Goal: Book appointment/travel/reservation

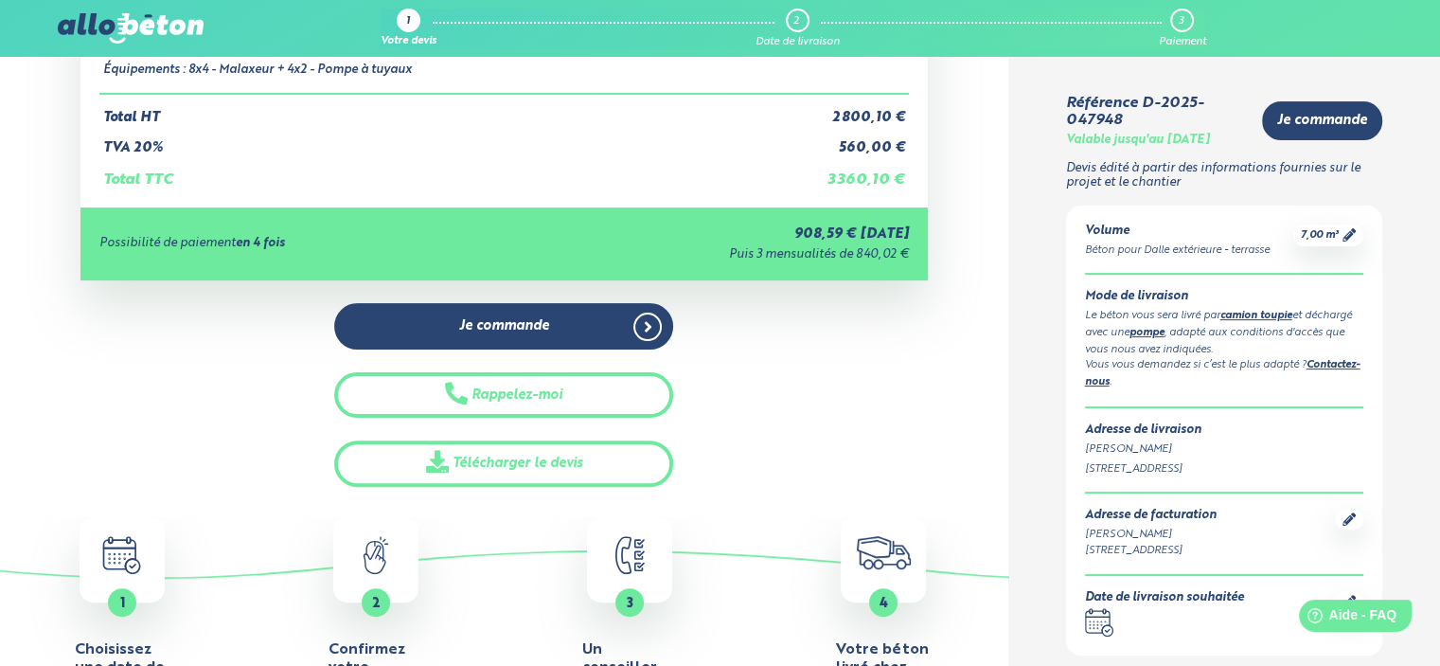
scroll to position [568, 0]
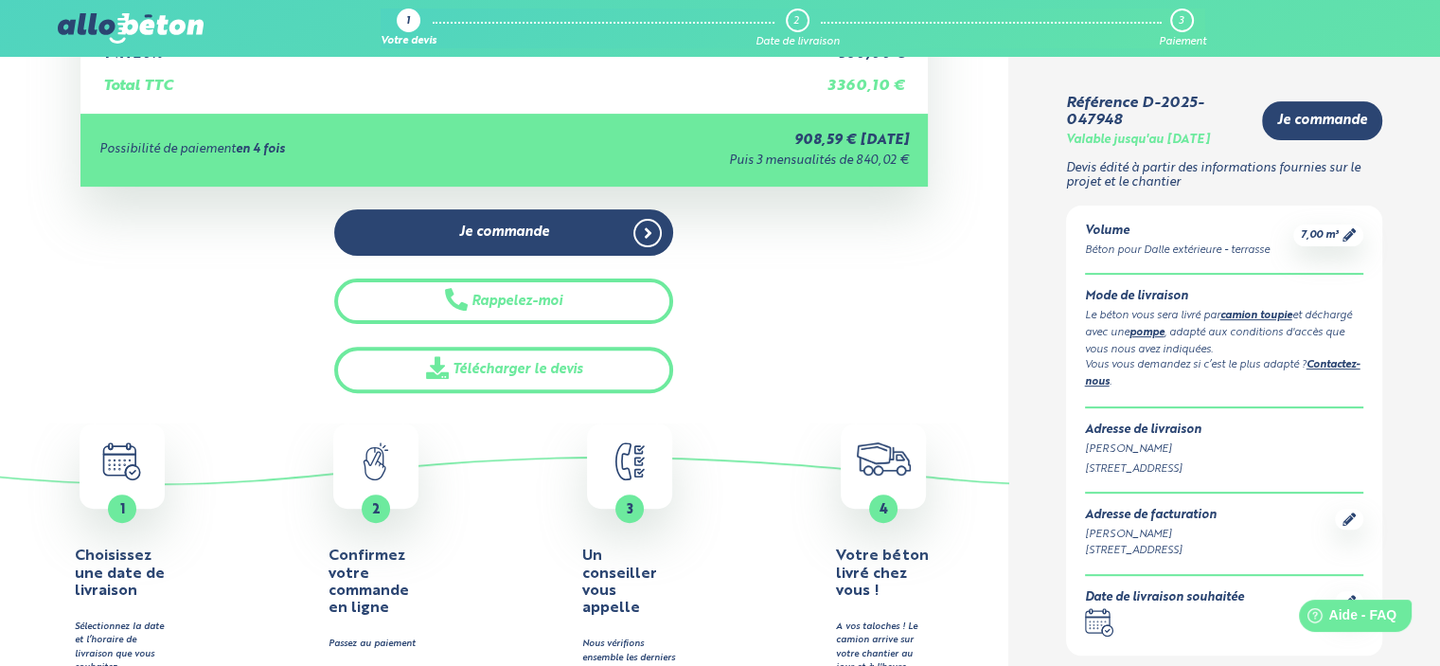
click at [114, 466] on icon ".calendar-icon { fill: none; stroke: #2b4572; stroke-linecap: round; stroke-lin…" at bounding box center [121, 461] width 79 height 38
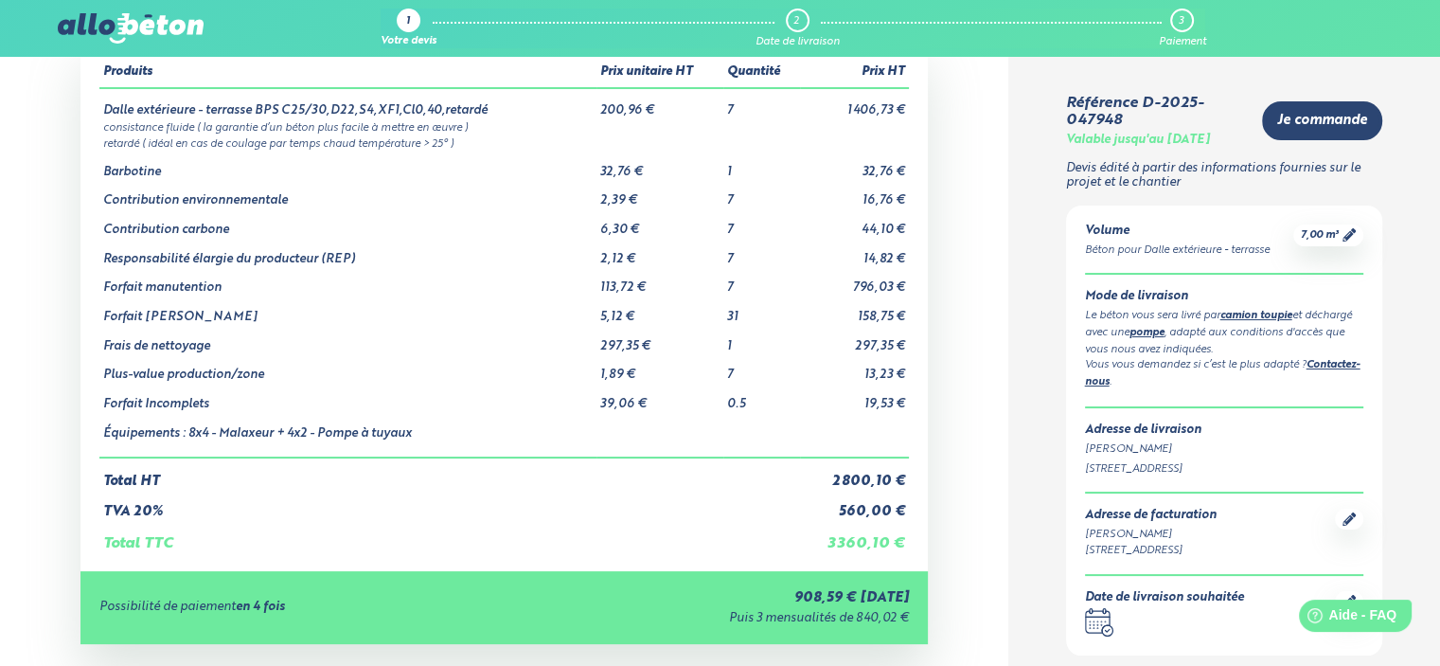
scroll to position [0, 0]
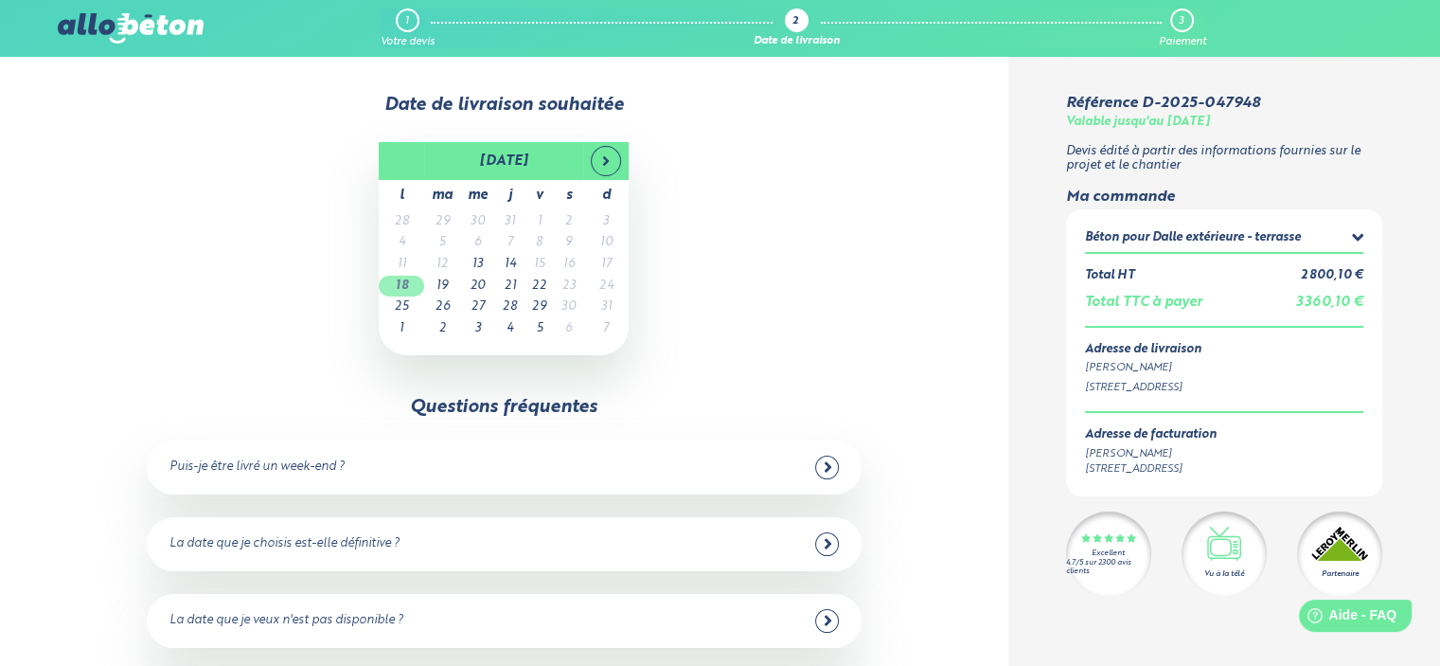
click at [402, 286] on td "18" at bounding box center [401, 287] width 45 height 22
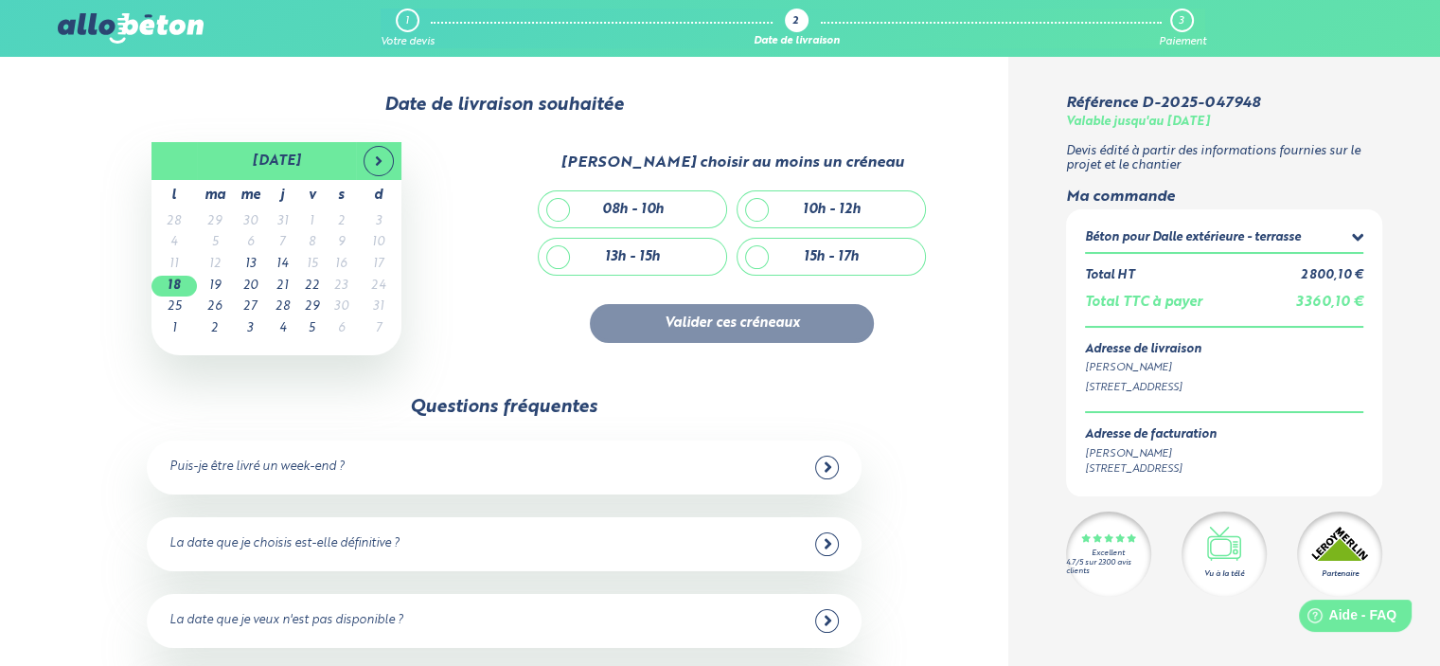
click at [751, 211] on div "10h - 12h" at bounding box center [832, 209] width 188 height 36
checkbox input "true"
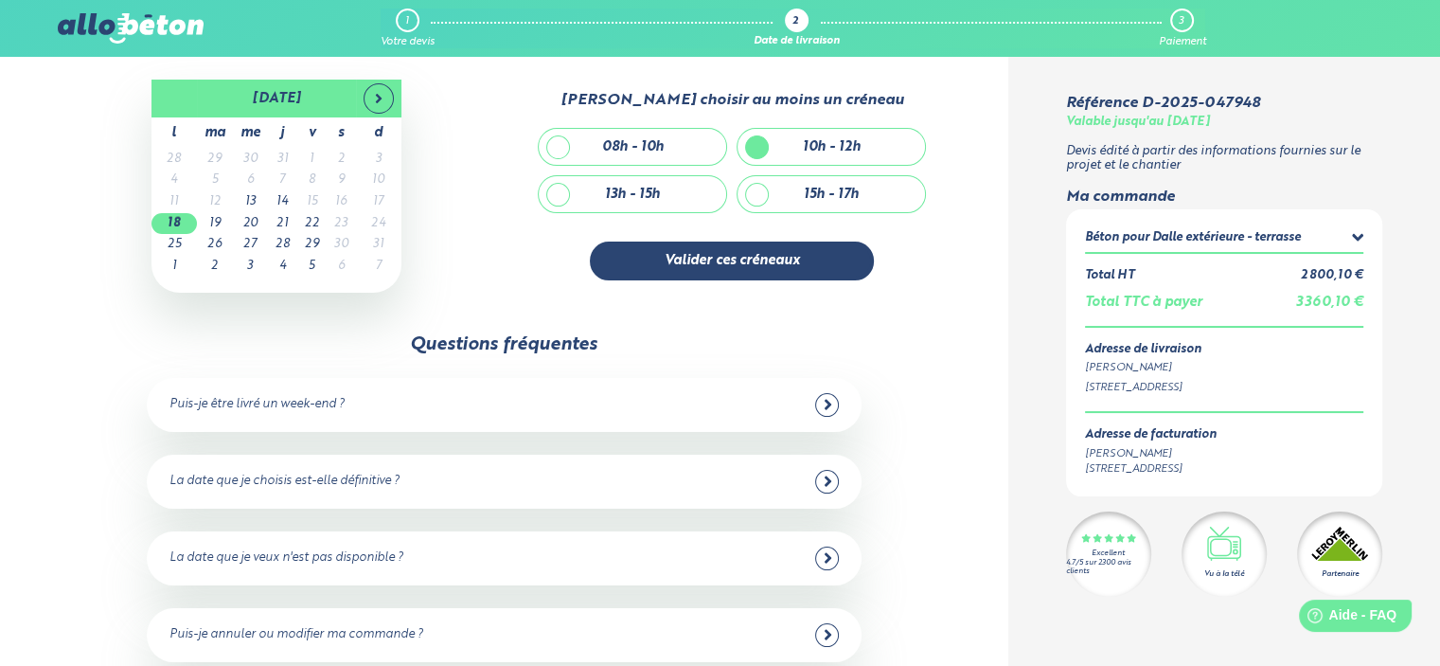
scroll to position [95, 0]
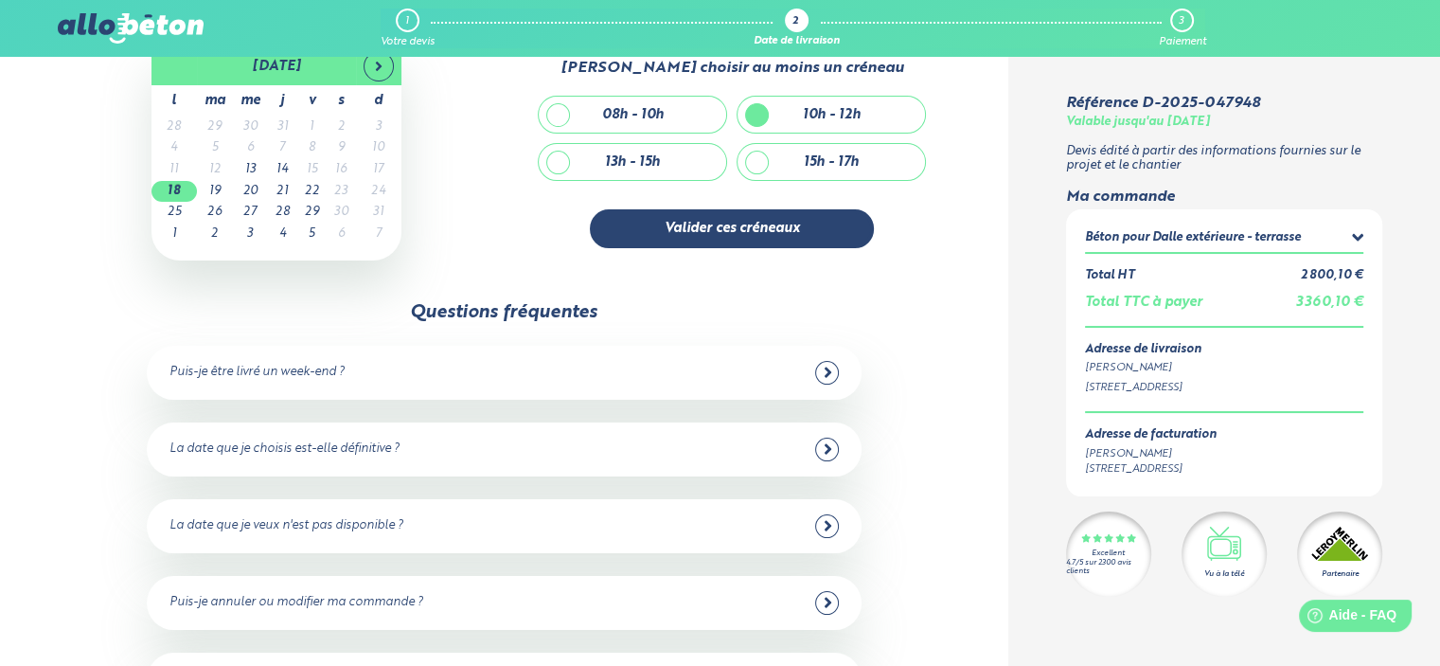
click at [825, 370] on icon at bounding box center [828, 372] width 9 height 17
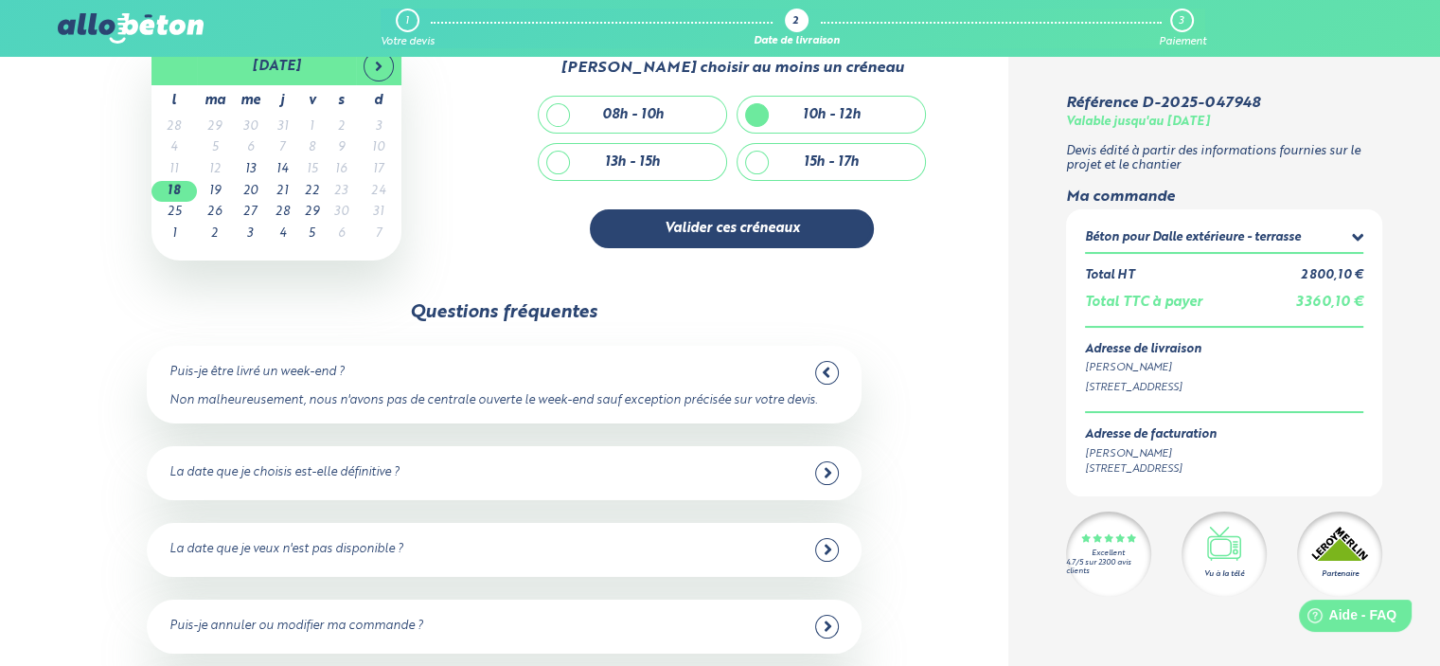
click at [825, 370] on icon at bounding box center [825, 372] width 7 height 10
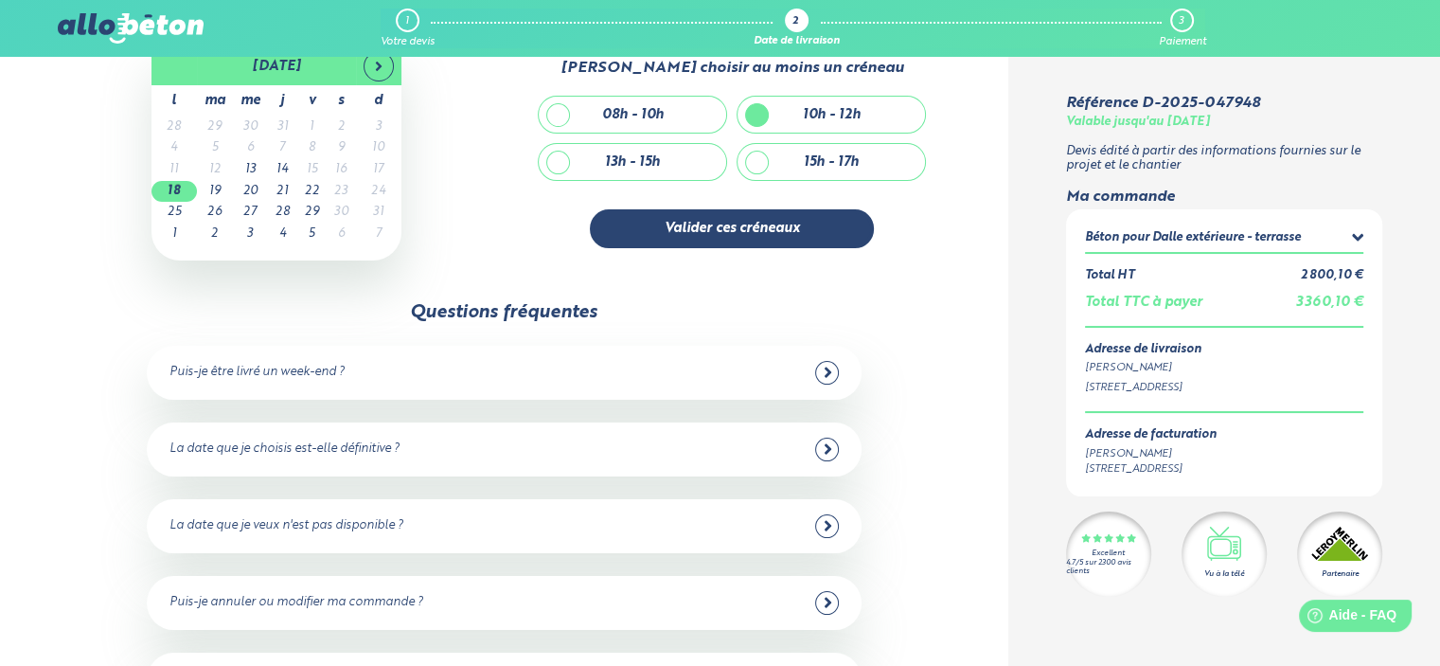
click at [826, 445] on icon at bounding box center [827, 449] width 7 height 10
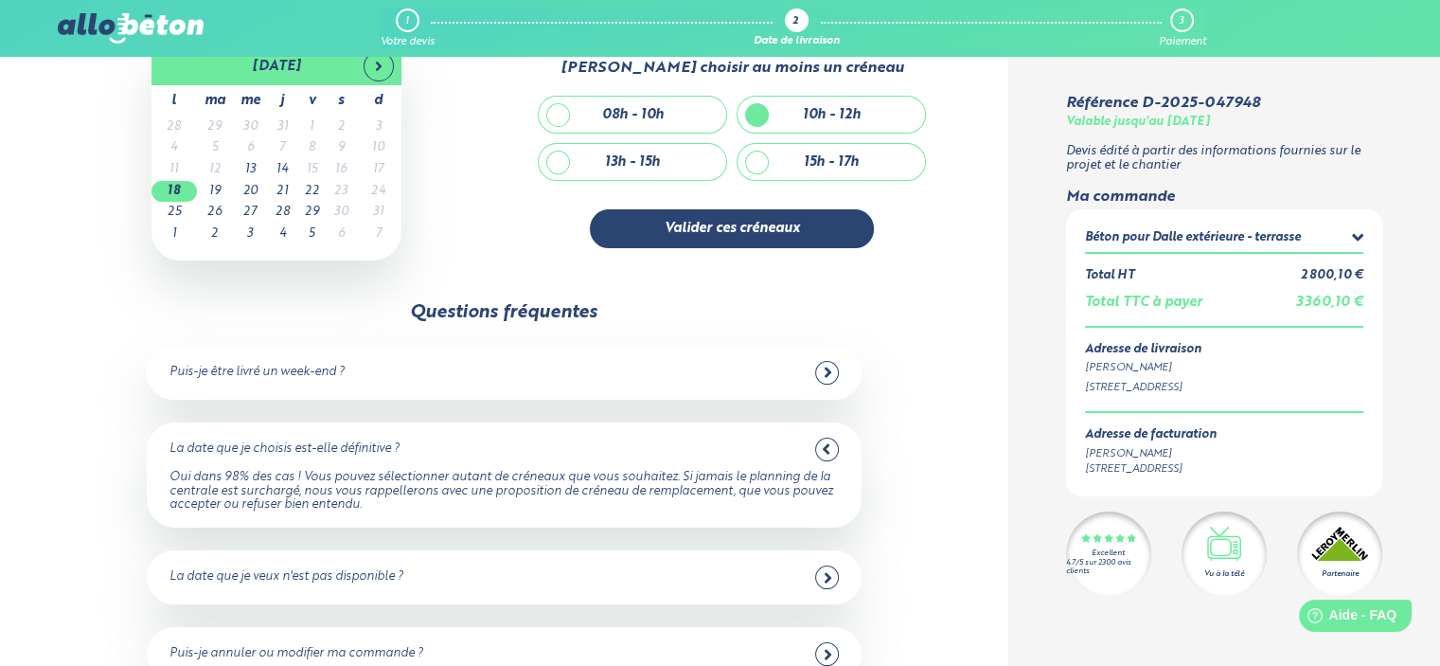
click at [826, 445] on icon at bounding box center [825, 449] width 7 height 10
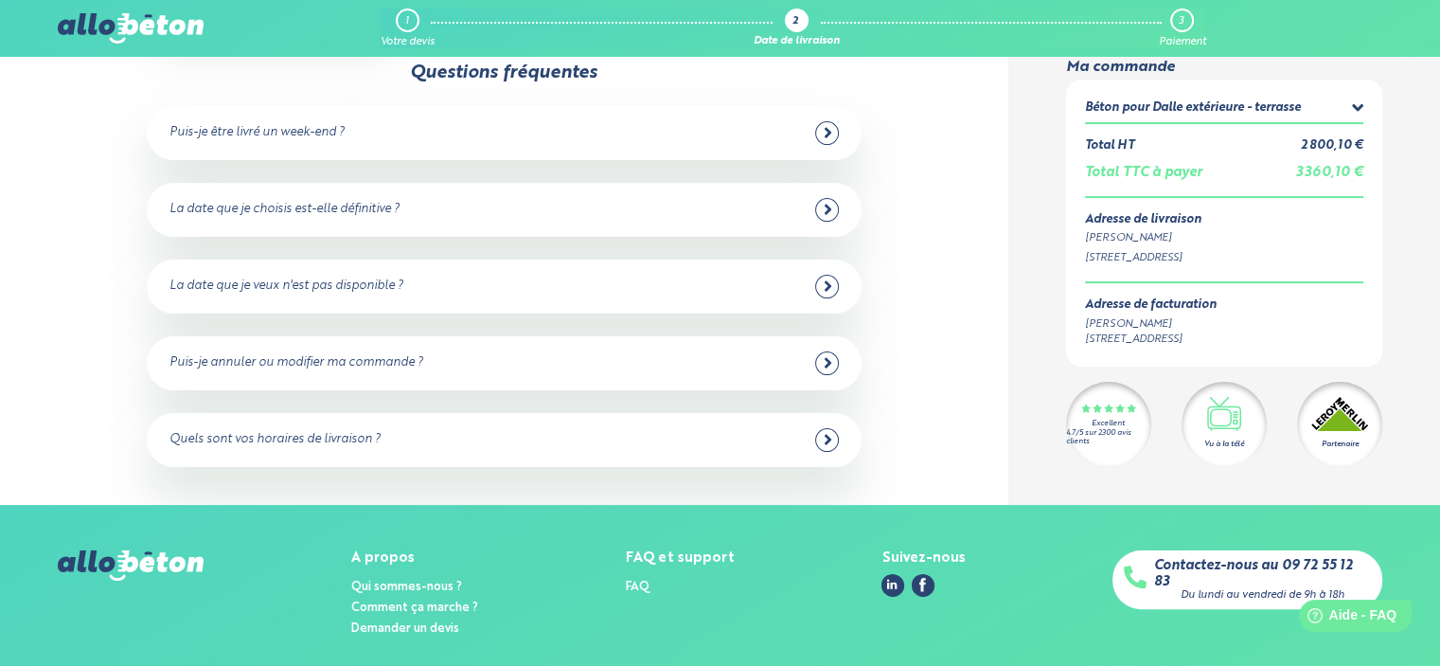
scroll to position [379, 0]
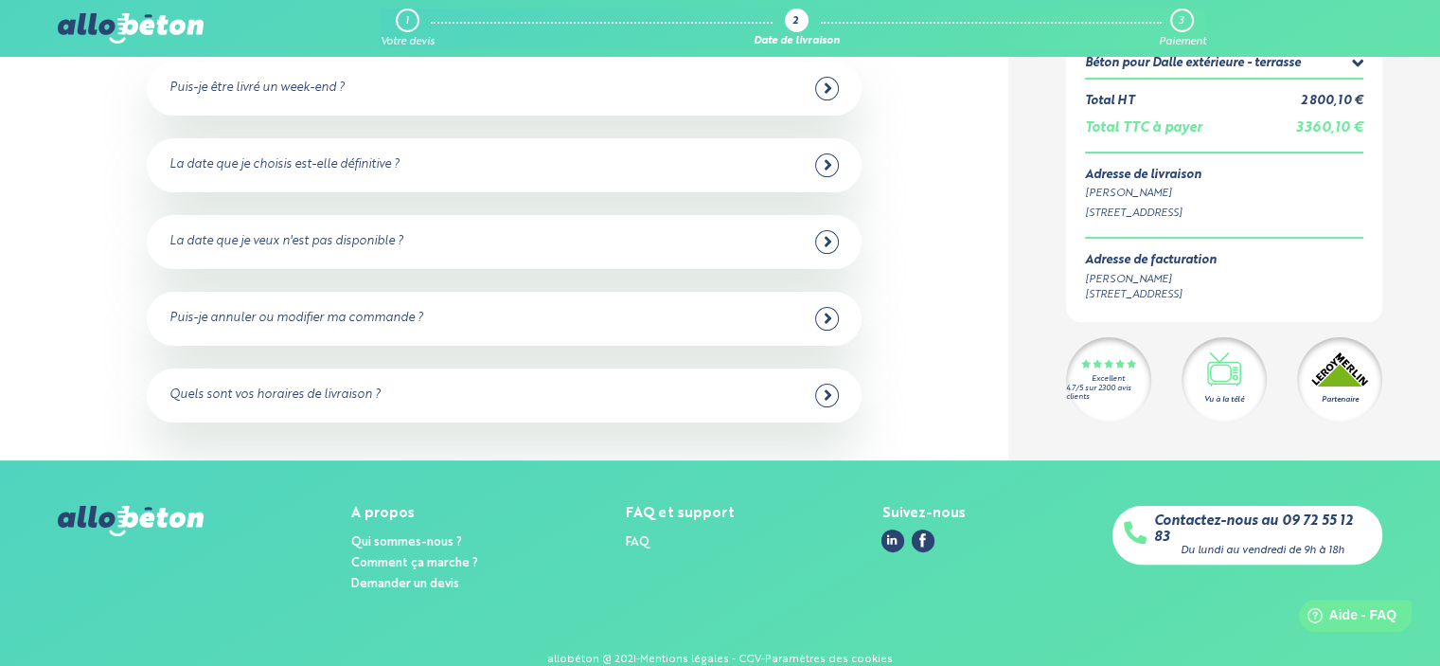
click at [829, 310] on icon at bounding box center [828, 318] width 9 height 17
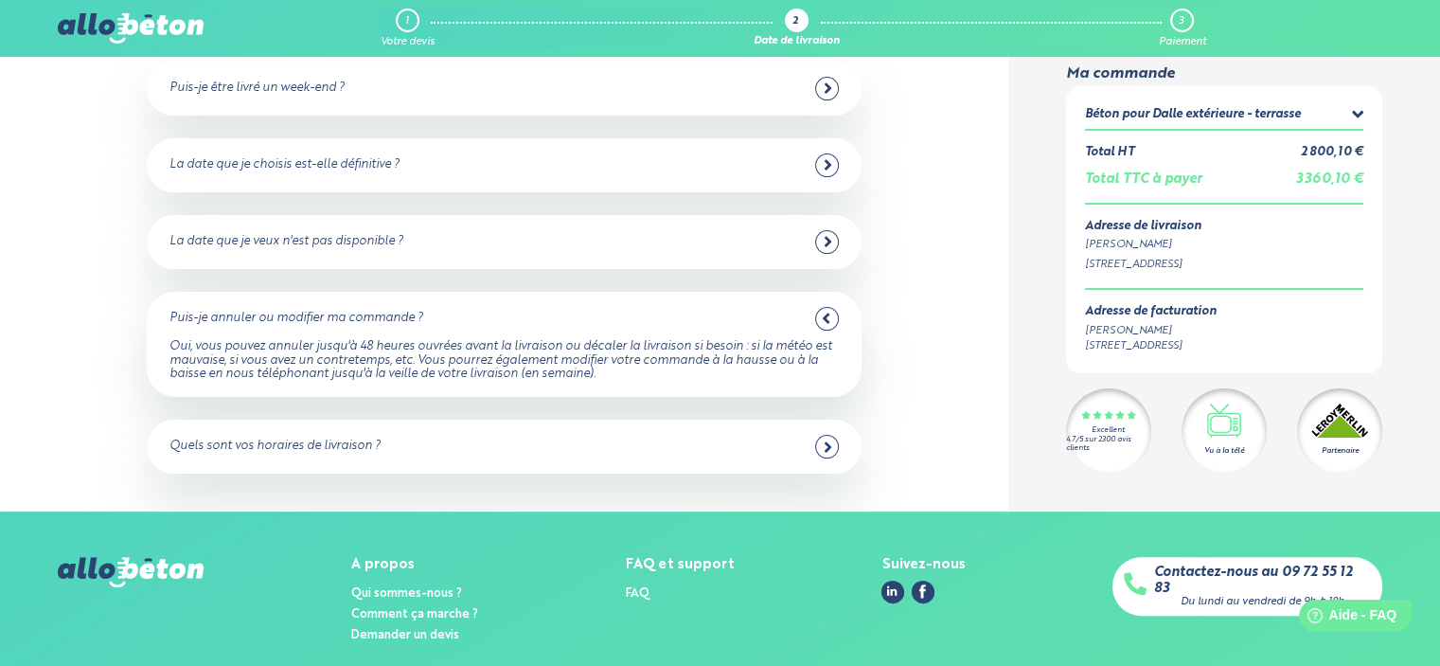
click at [826, 317] on icon at bounding box center [825, 318] width 7 height 10
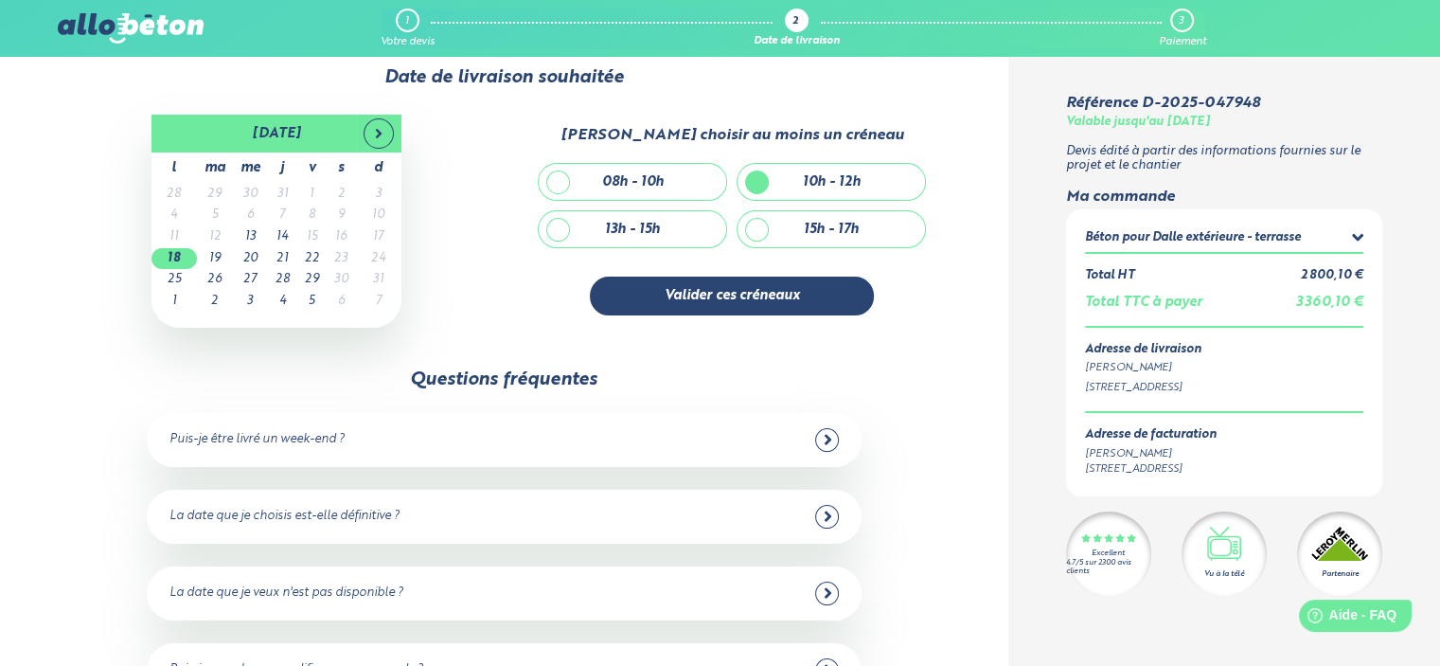
scroll to position [0, 0]
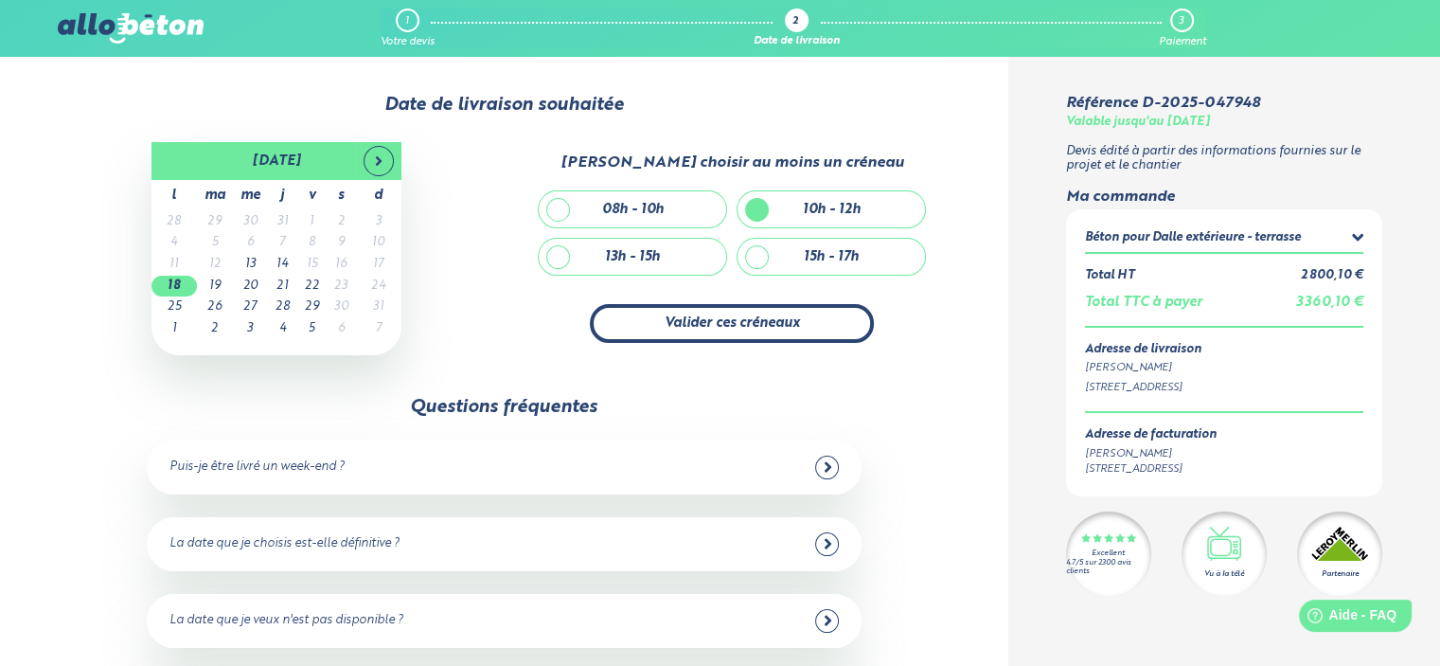
click at [748, 329] on button "Valider ces créneaux" at bounding box center [732, 323] width 284 height 39
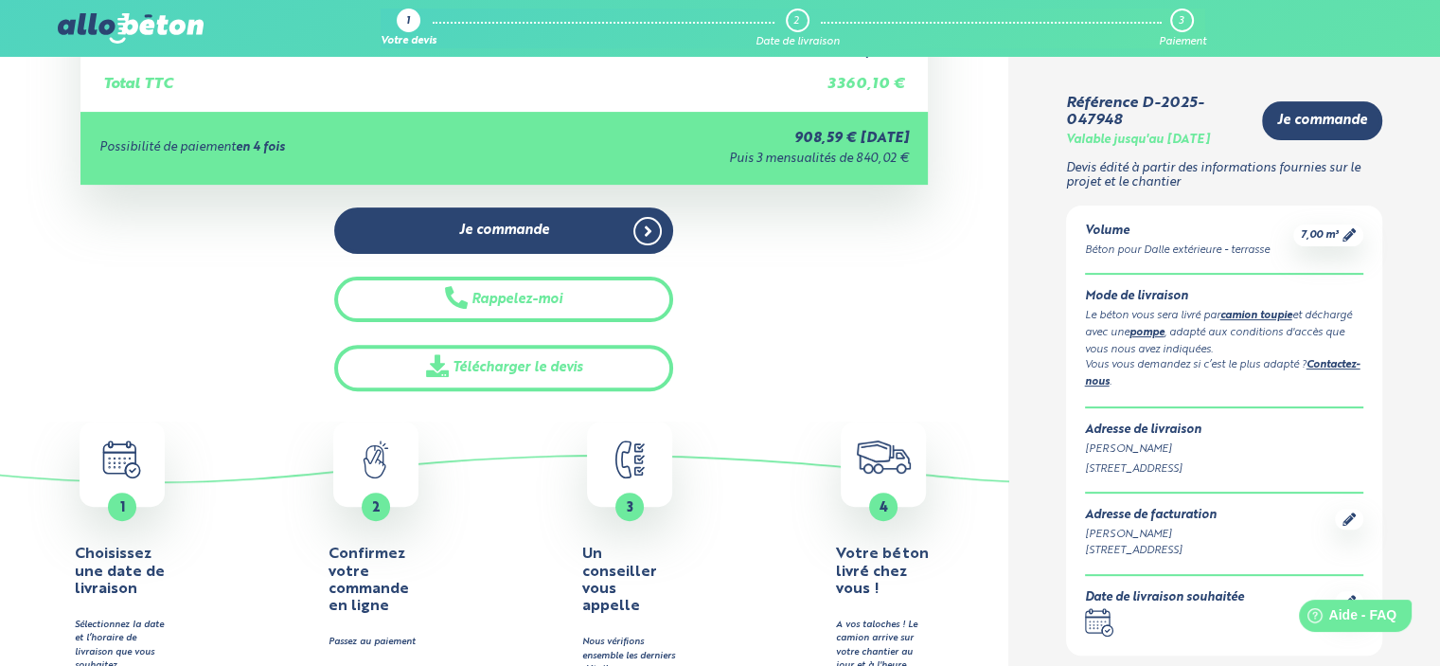
scroll to position [663, 0]
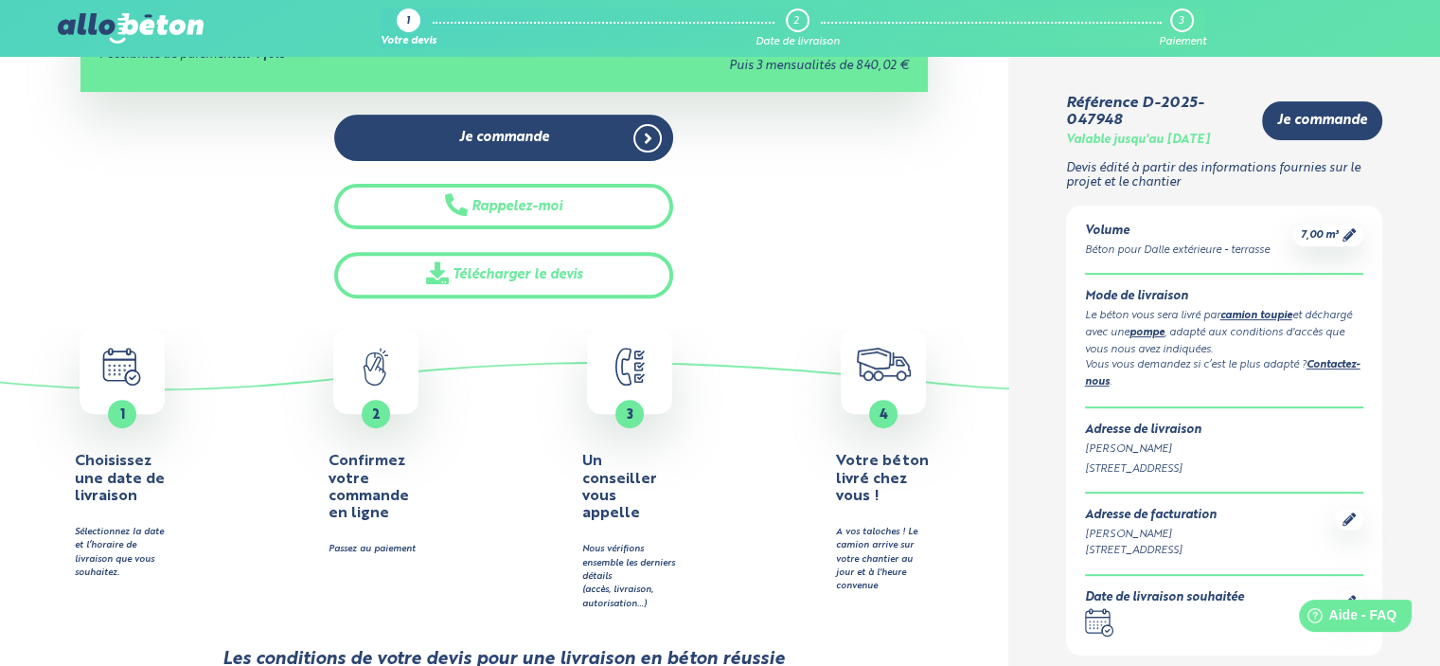
click at [120, 363] on icon ".calendar-icon { fill: none; stroke: #2b4572; stroke-linecap: round; stroke-lin…" at bounding box center [121, 367] width 79 height 38
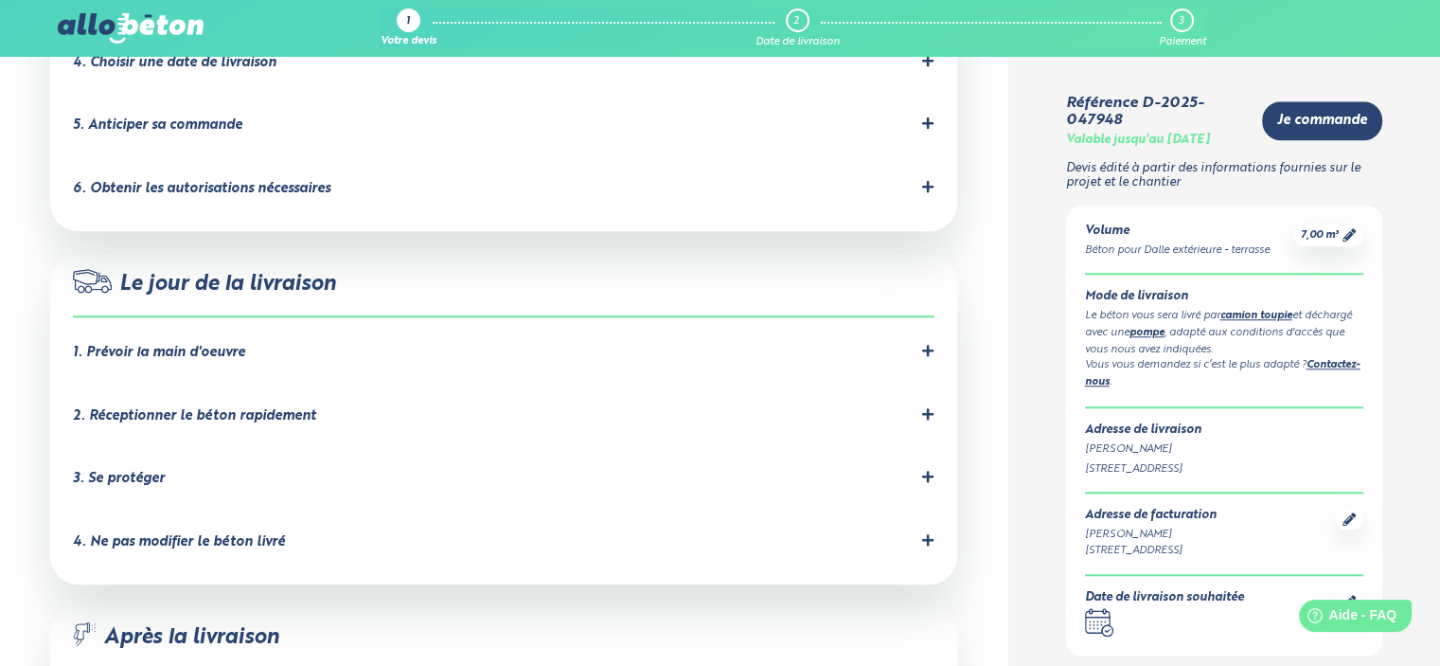
scroll to position [1989, 0]
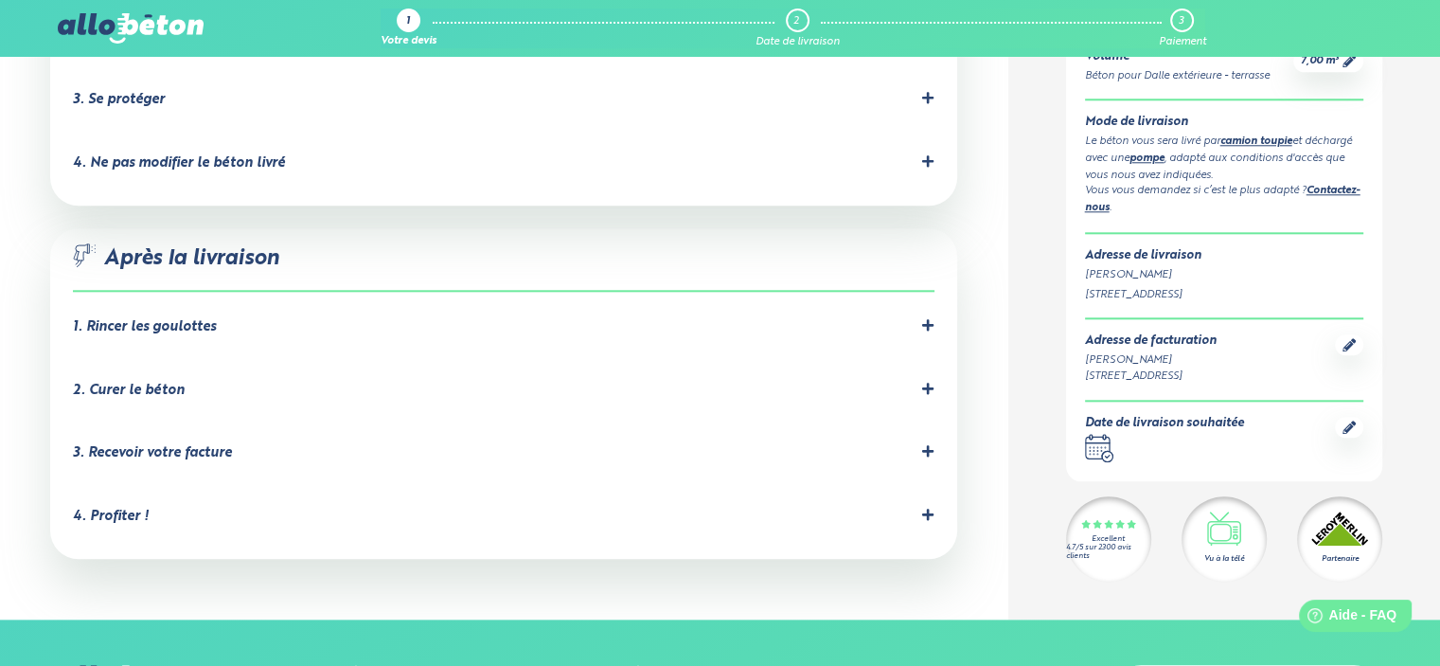
click at [924, 319] on icon at bounding box center [927, 324] width 11 height 11
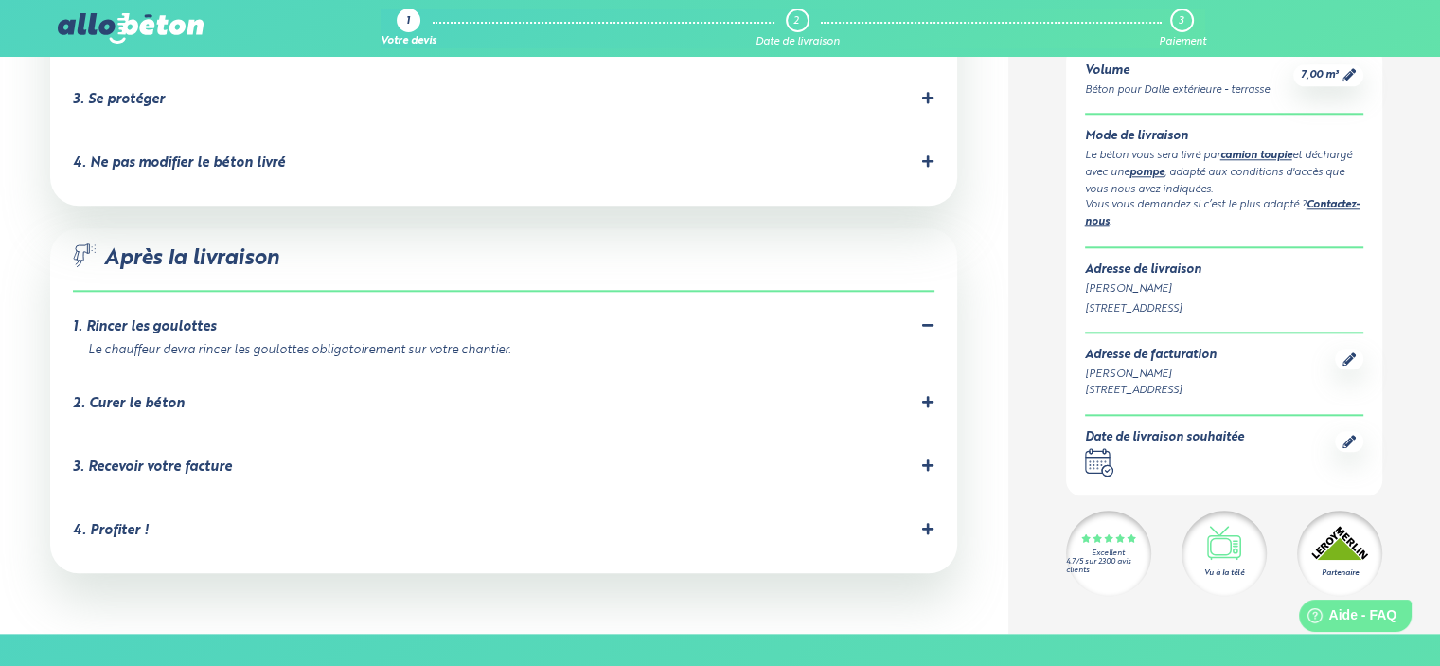
click at [924, 324] on icon at bounding box center [927, 325] width 11 height 3
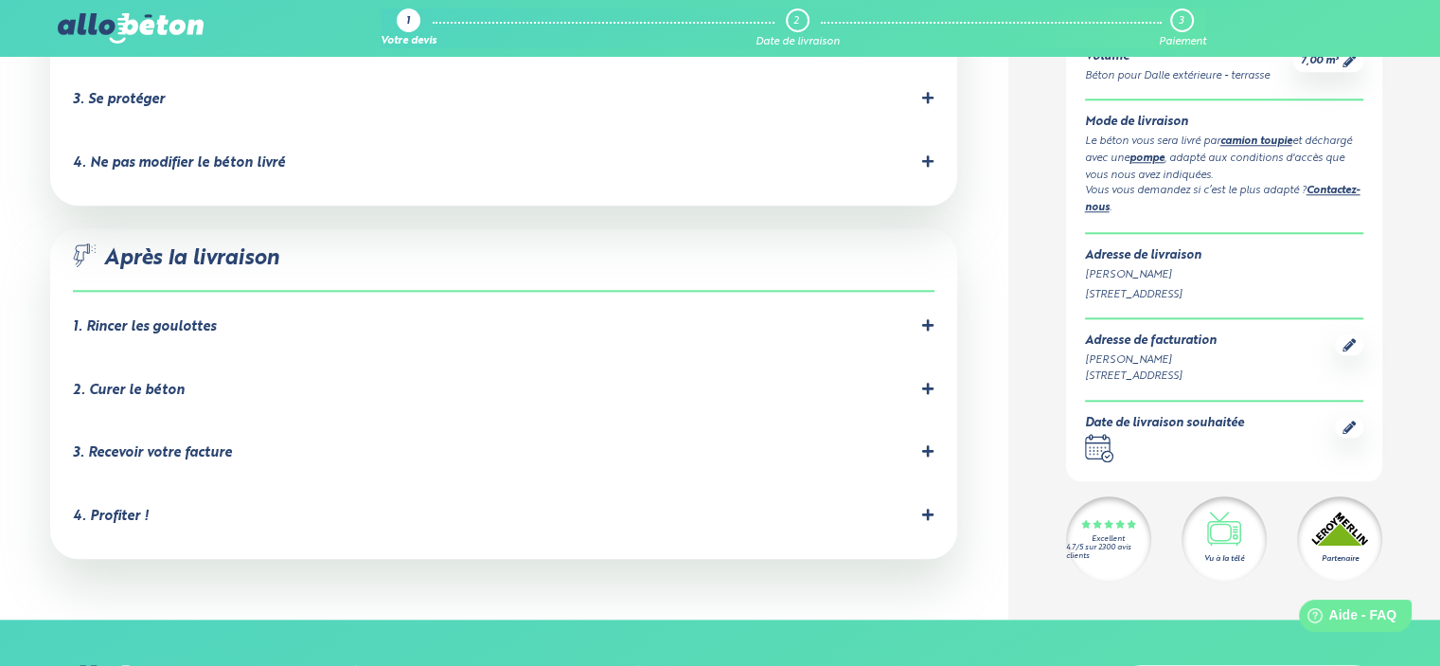
click at [926, 383] on icon at bounding box center [927, 388] width 11 height 11
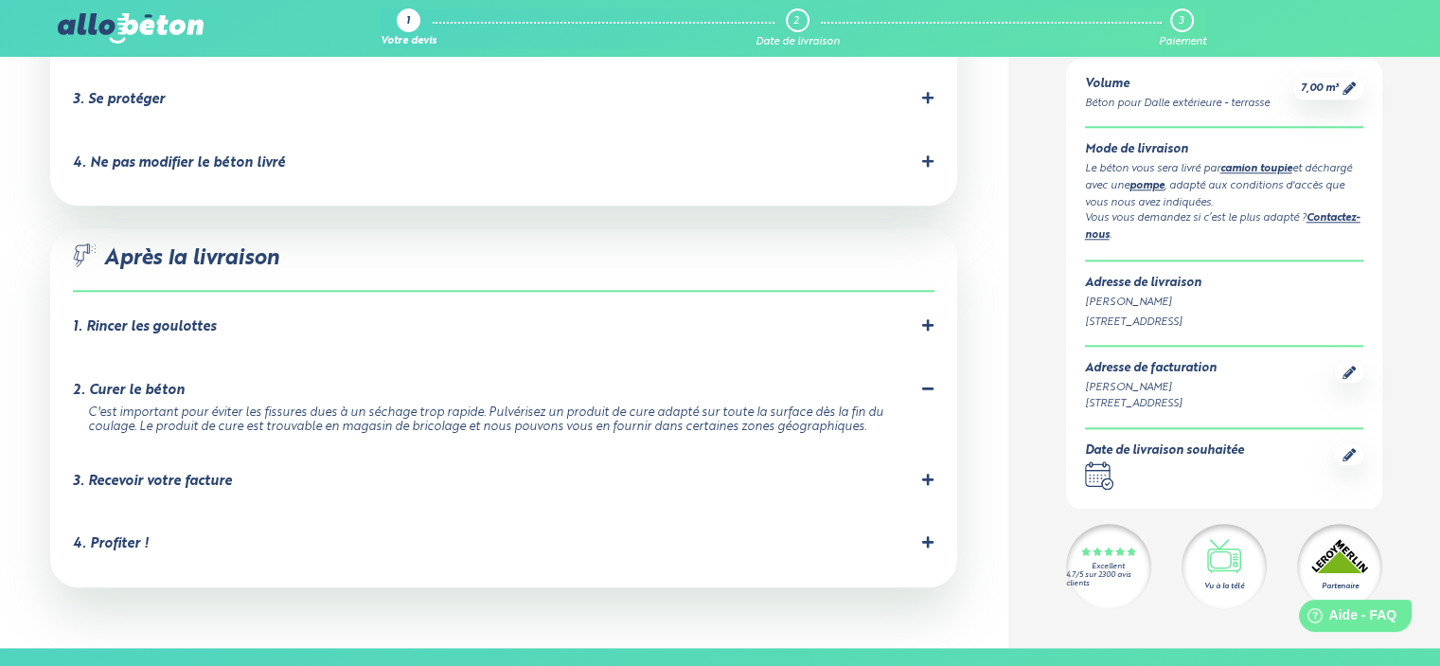
click at [926, 386] on icon at bounding box center [927, 387] width 11 height 3
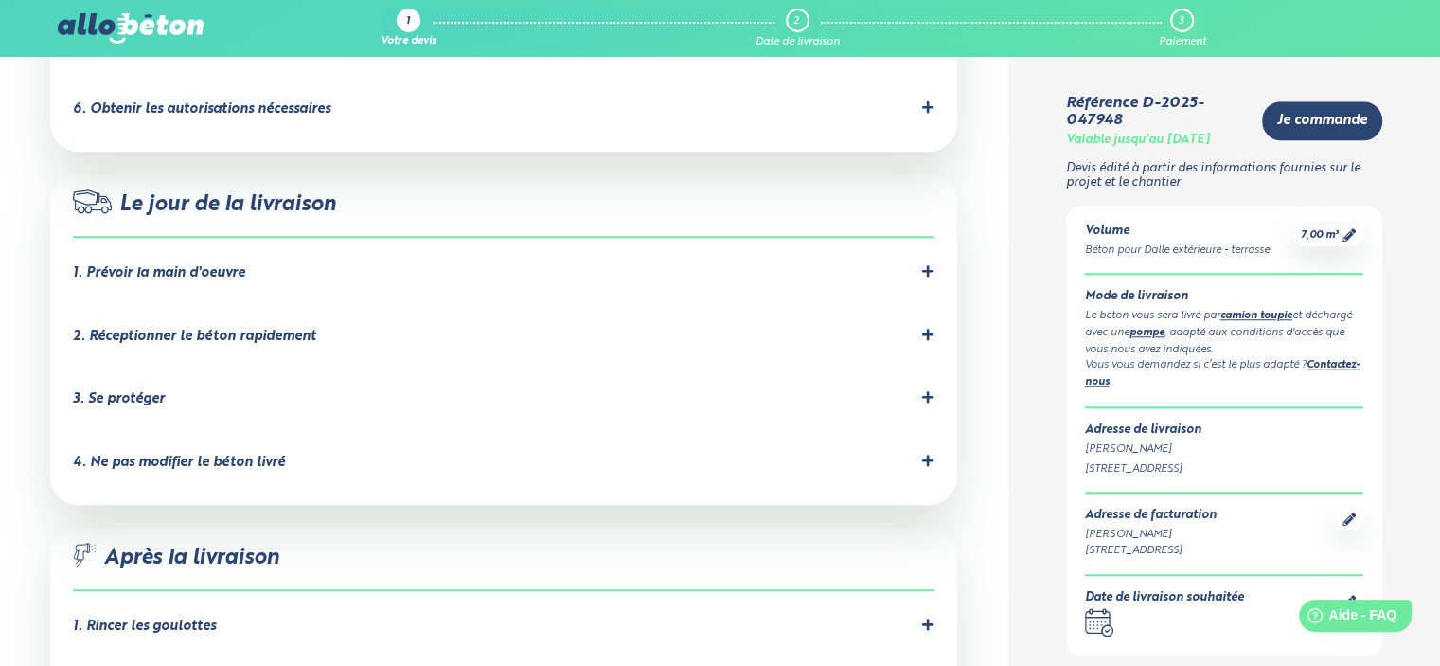
scroll to position [1610, 0]
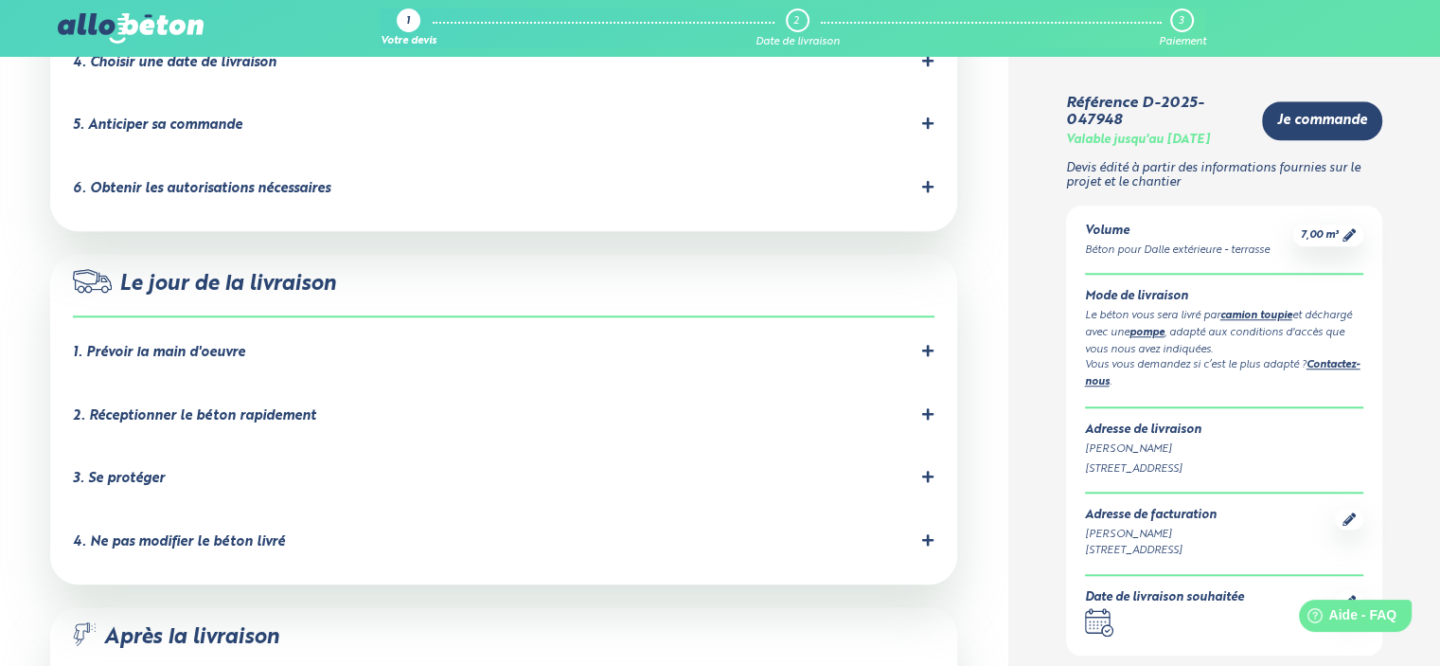
click at [924, 407] on icon at bounding box center [927, 413] width 13 height 13
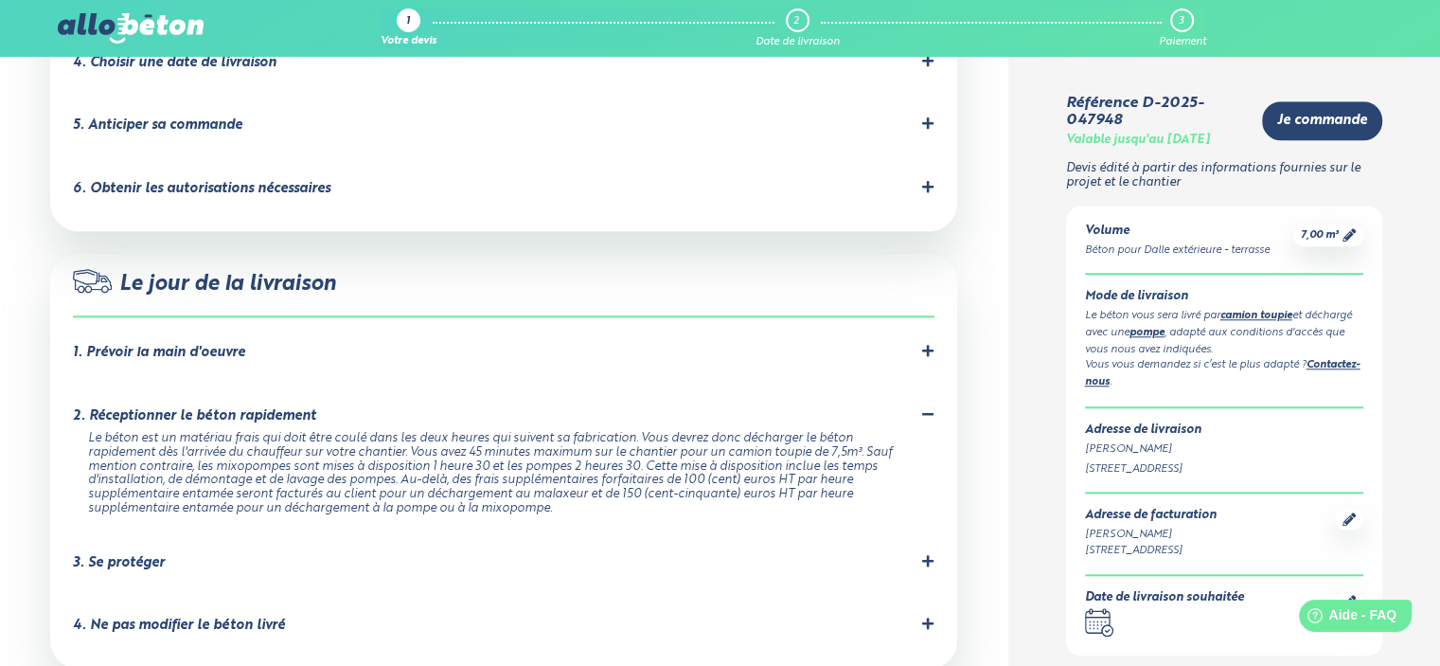
click at [931, 407] on icon at bounding box center [927, 413] width 13 height 13
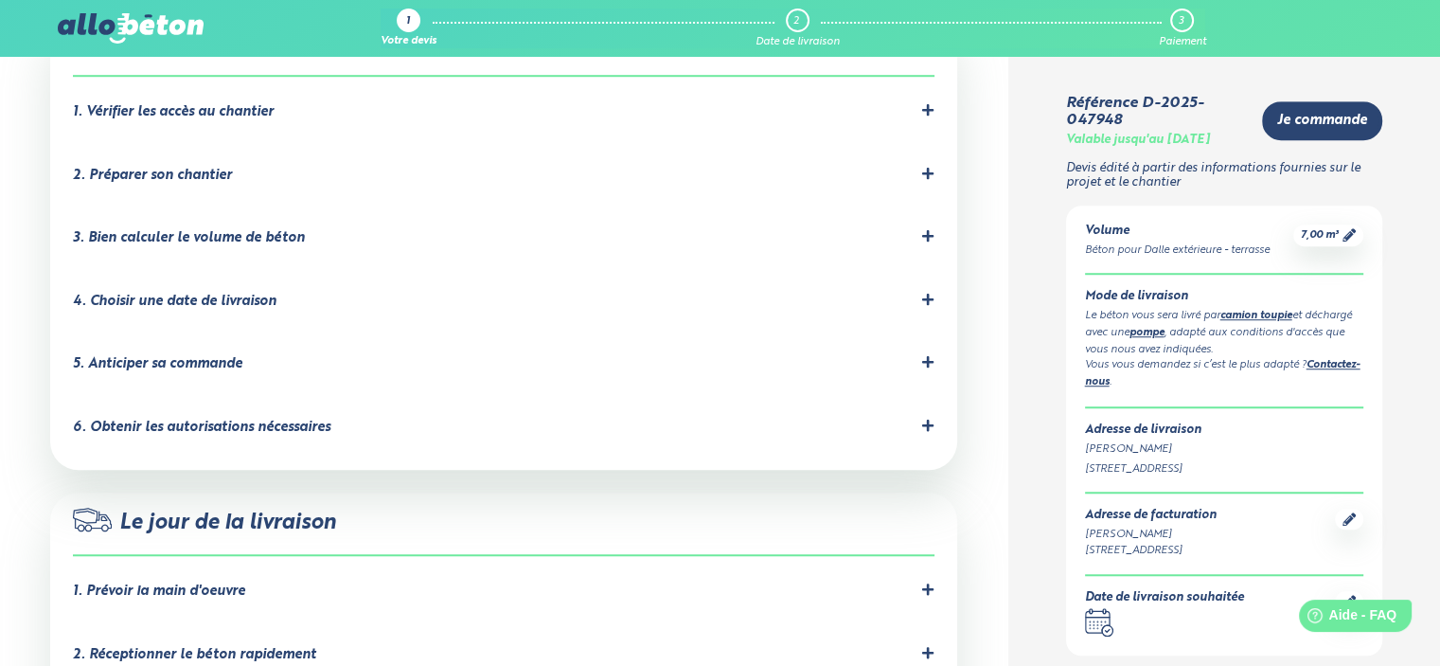
scroll to position [1231, 0]
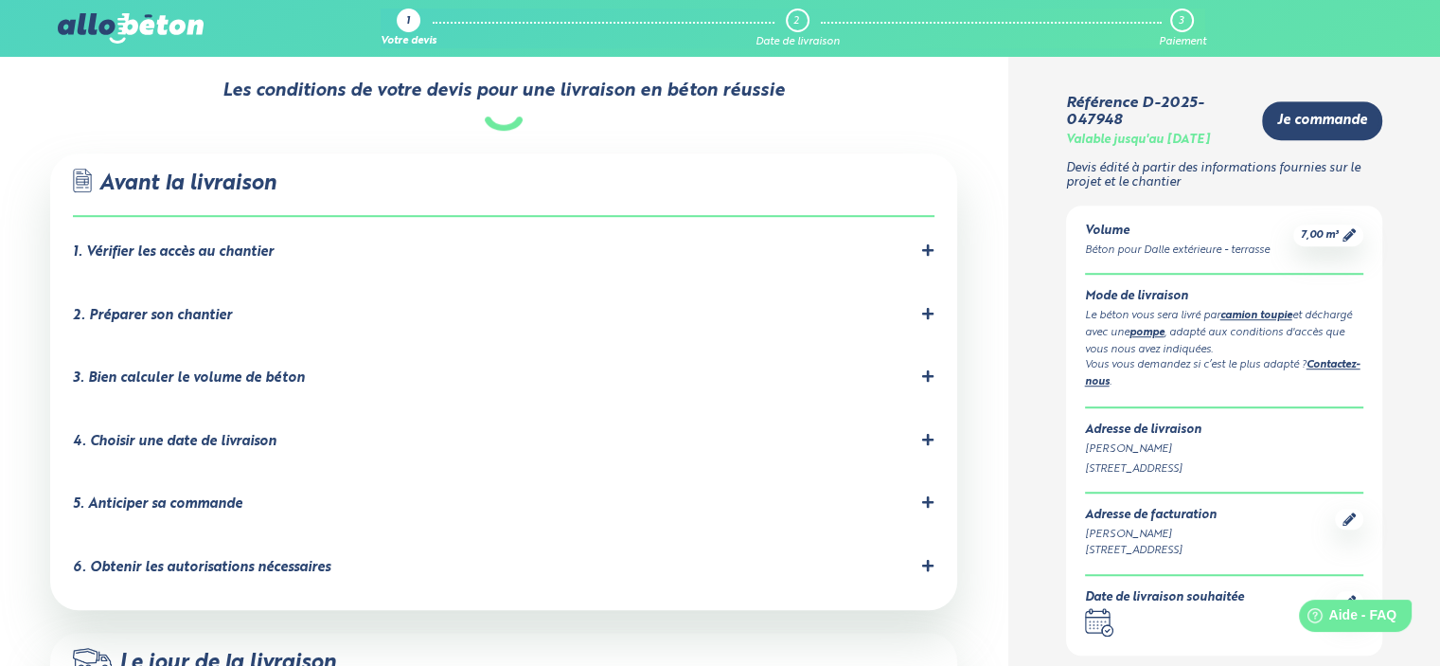
click at [927, 560] on icon at bounding box center [927, 565] width 11 height 11
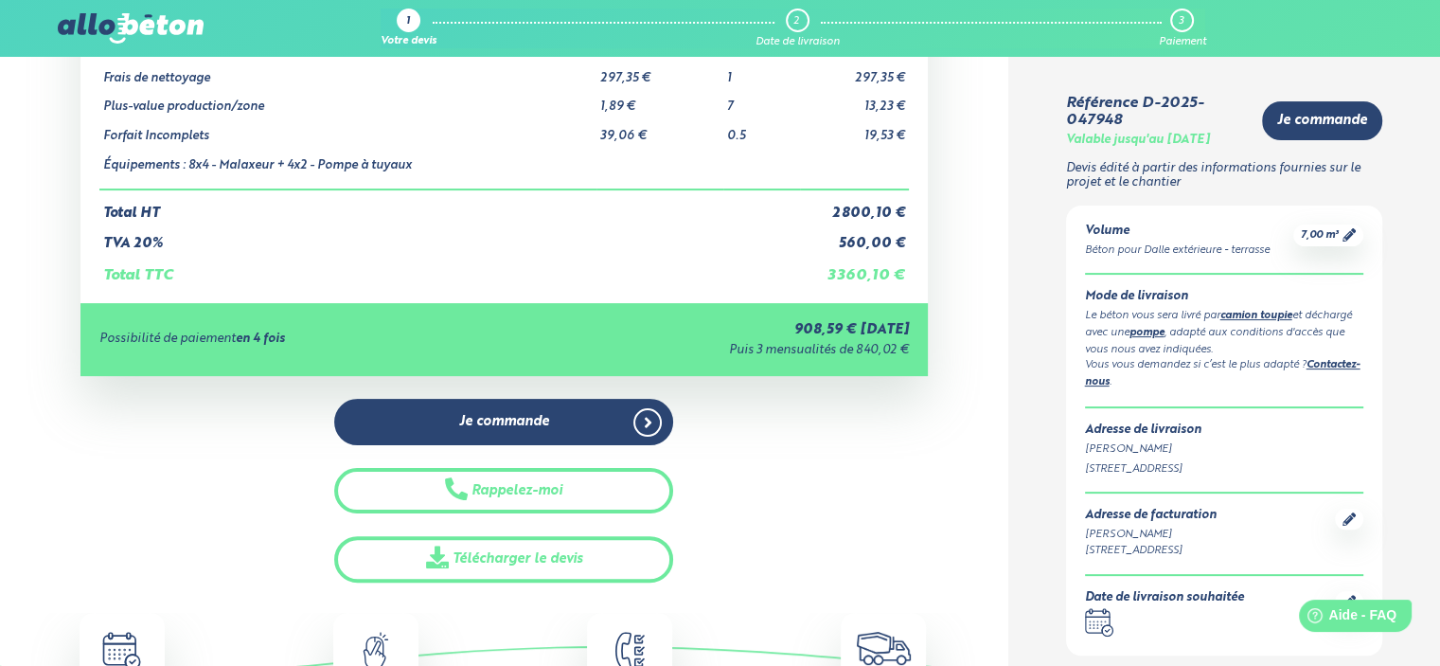
scroll to position [0, 0]
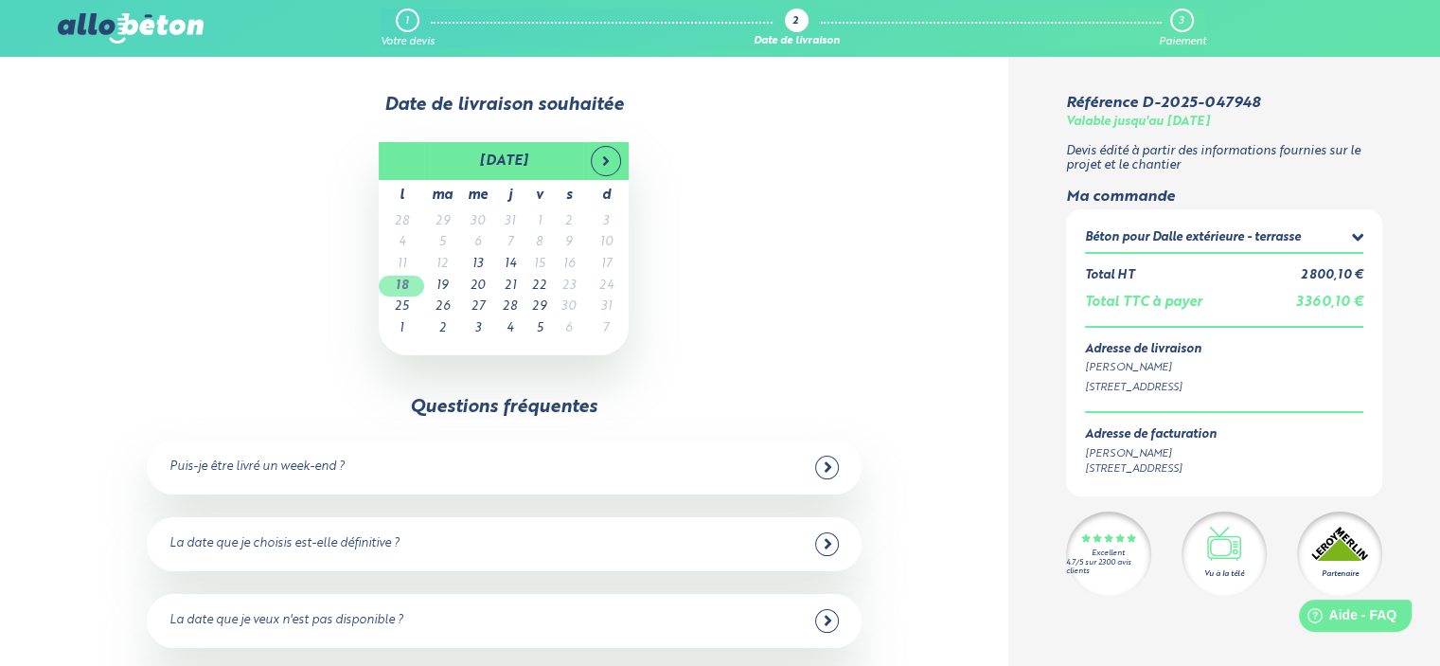
click at [402, 287] on td "18" at bounding box center [401, 287] width 45 height 22
